Goal: Navigation & Orientation: Find specific page/section

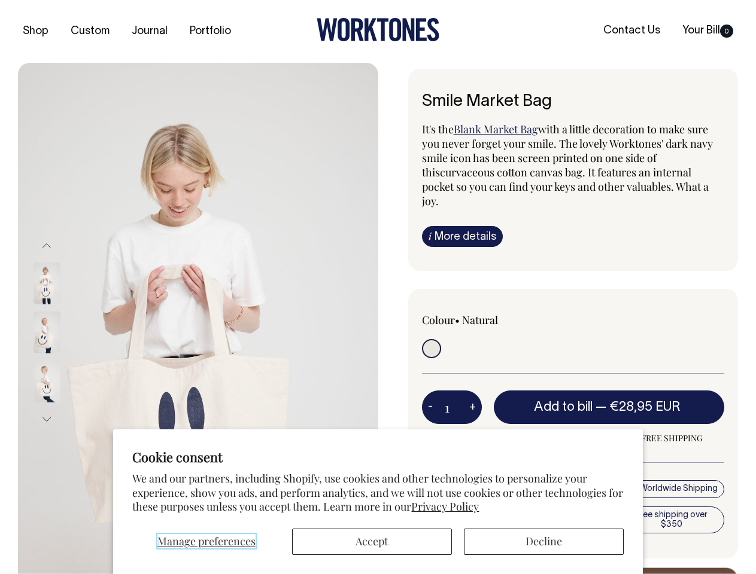
click at [206, 542] on span "Manage preferences" at bounding box center [206, 541] width 98 height 14
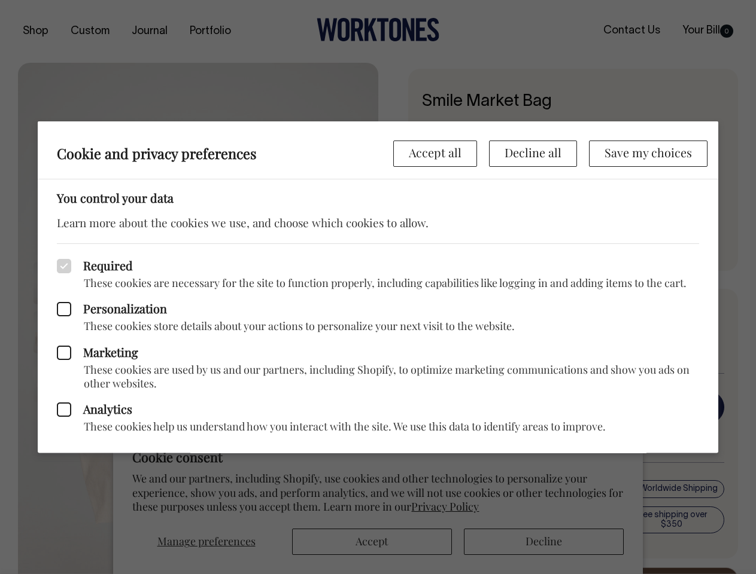
click at [371, 542] on div at bounding box center [378, 287] width 756 height 574
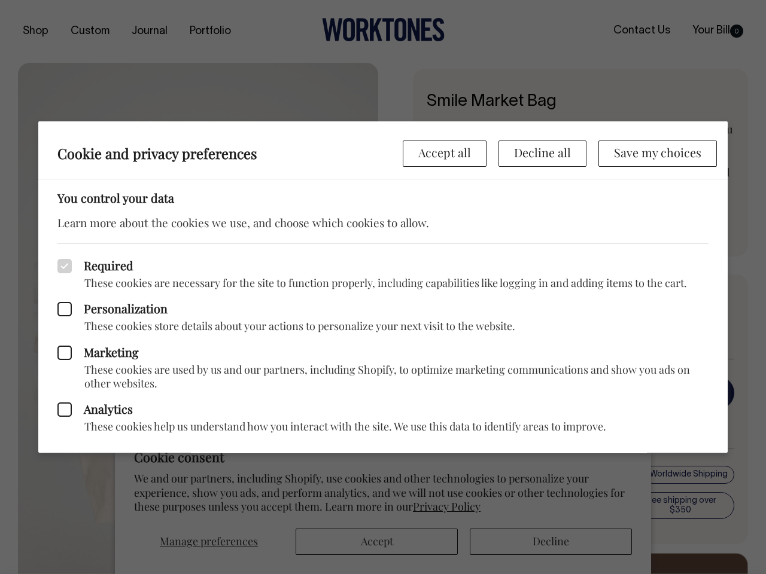
click at [543, 542] on div at bounding box center [383, 287] width 766 height 574
click at [198, 319] on p "These cookies store details about your actions to personalize your next visit t…" at bounding box center [382, 326] width 651 height 14
click at [63, 333] on div "Marketing These cookies are used by us and our partners, including Shopify, to …" at bounding box center [382, 361] width 651 height 57
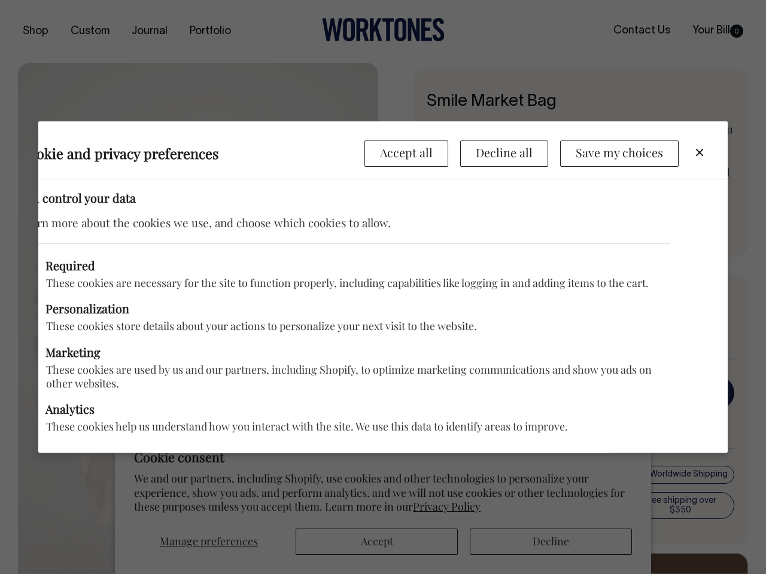
click at [47, 245] on div "Required These cookies are necessary for the site to function properly, includi…" at bounding box center [344, 266] width 651 height 47
click at [63, 333] on div "Marketing These cookies are used by us and our partners, including Shopify, to …" at bounding box center [344, 361] width 651 height 57
click at [47, 420] on p "These cookies help us understand how you interact with the site. We use this da…" at bounding box center [344, 427] width 651 height 14
click at [430, 392] on div "Analytics These cookies help us understand how you interact with the site. We u…" at bounding box center [344, 412] width 651 height 43
click at [472, 392] on div "Analytics These cookies help us understand how you interact with the site. We u…" at bounding box center [344, 412] width 651 height 43
